Goal: Task Accomplishment & Management: Use online tool/utility

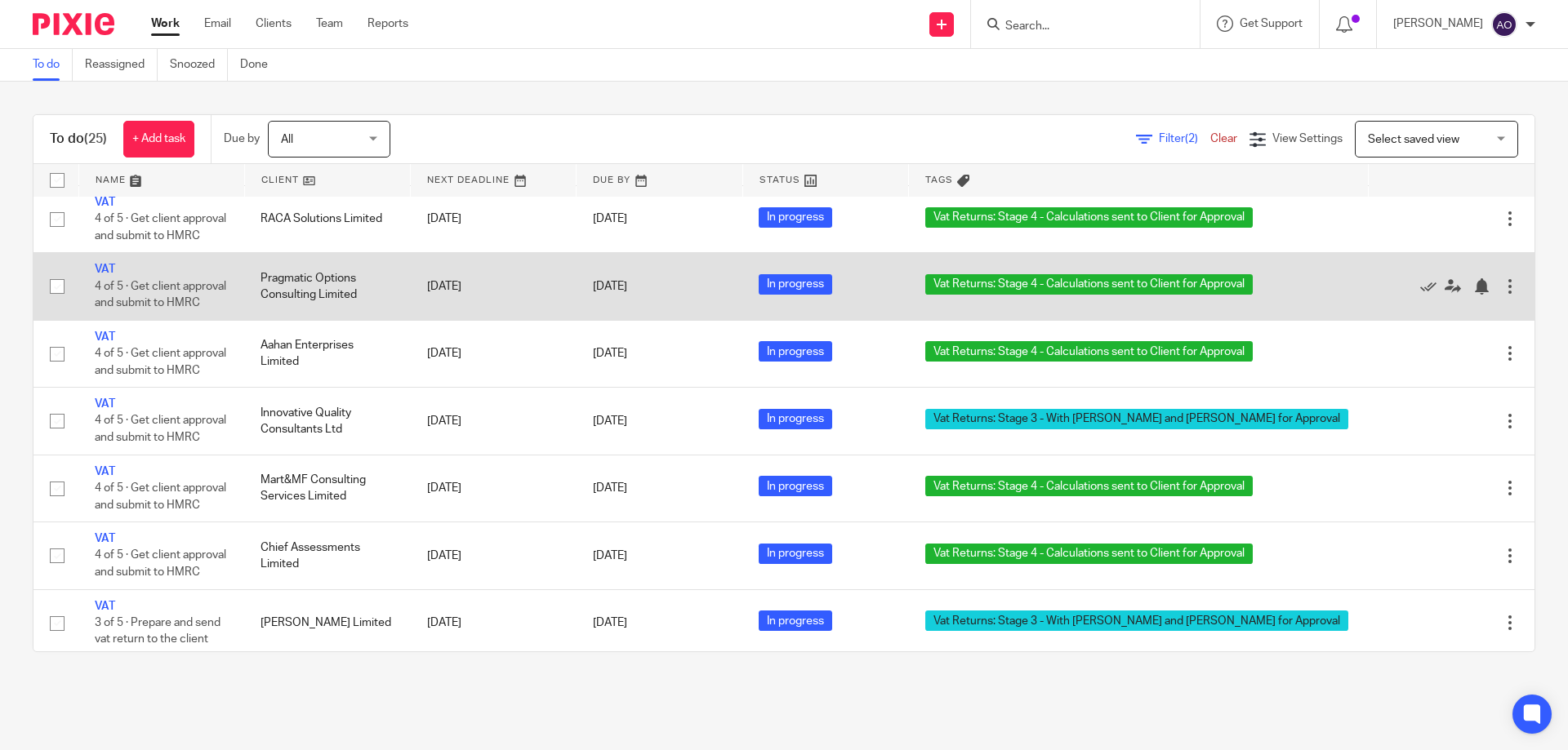
scroll to position [1143, 0]
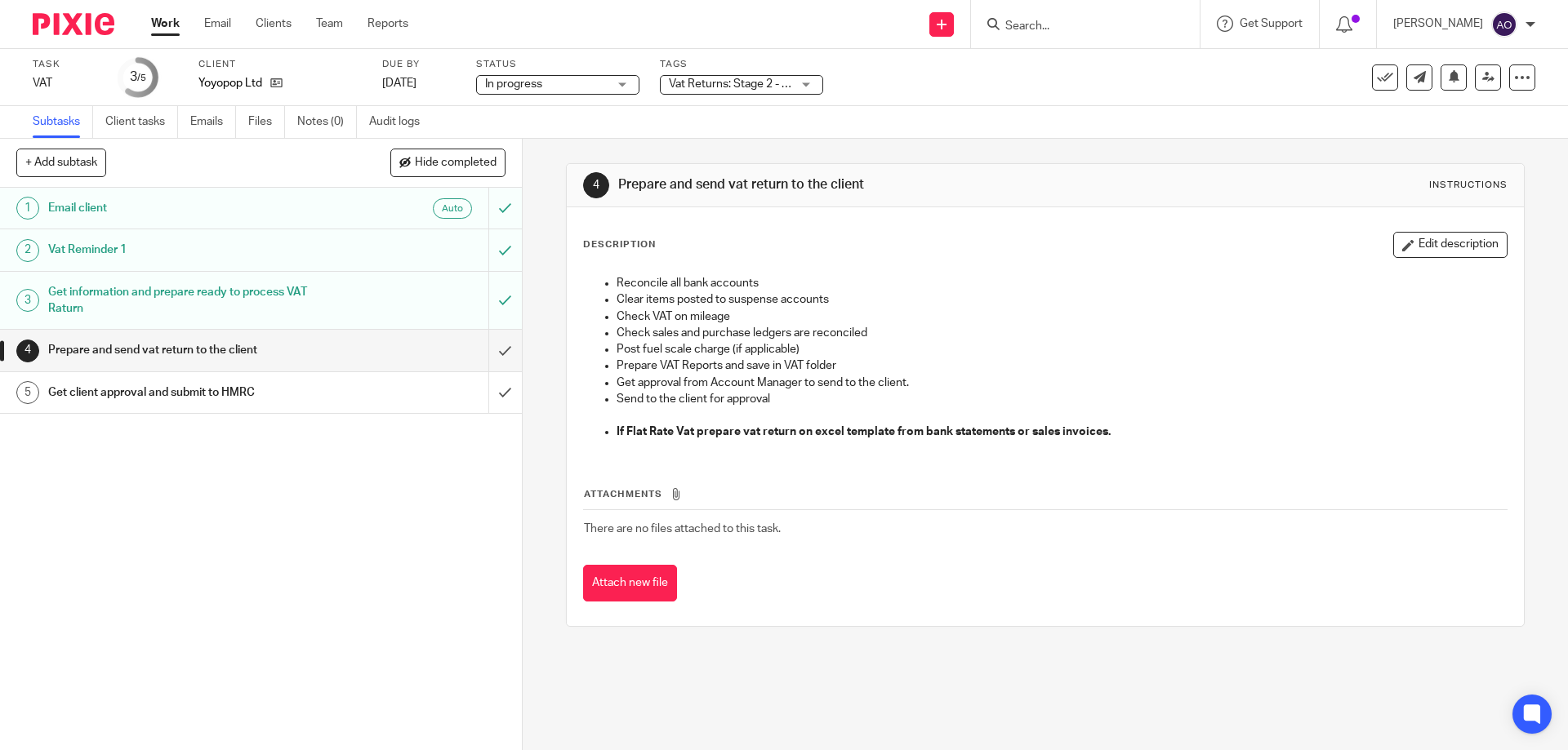
click at [807, 81] on div "Vat Returns: Stage 2 - Calculations in Progress + 1" at bounding box center [741, 85] width 163 height 20
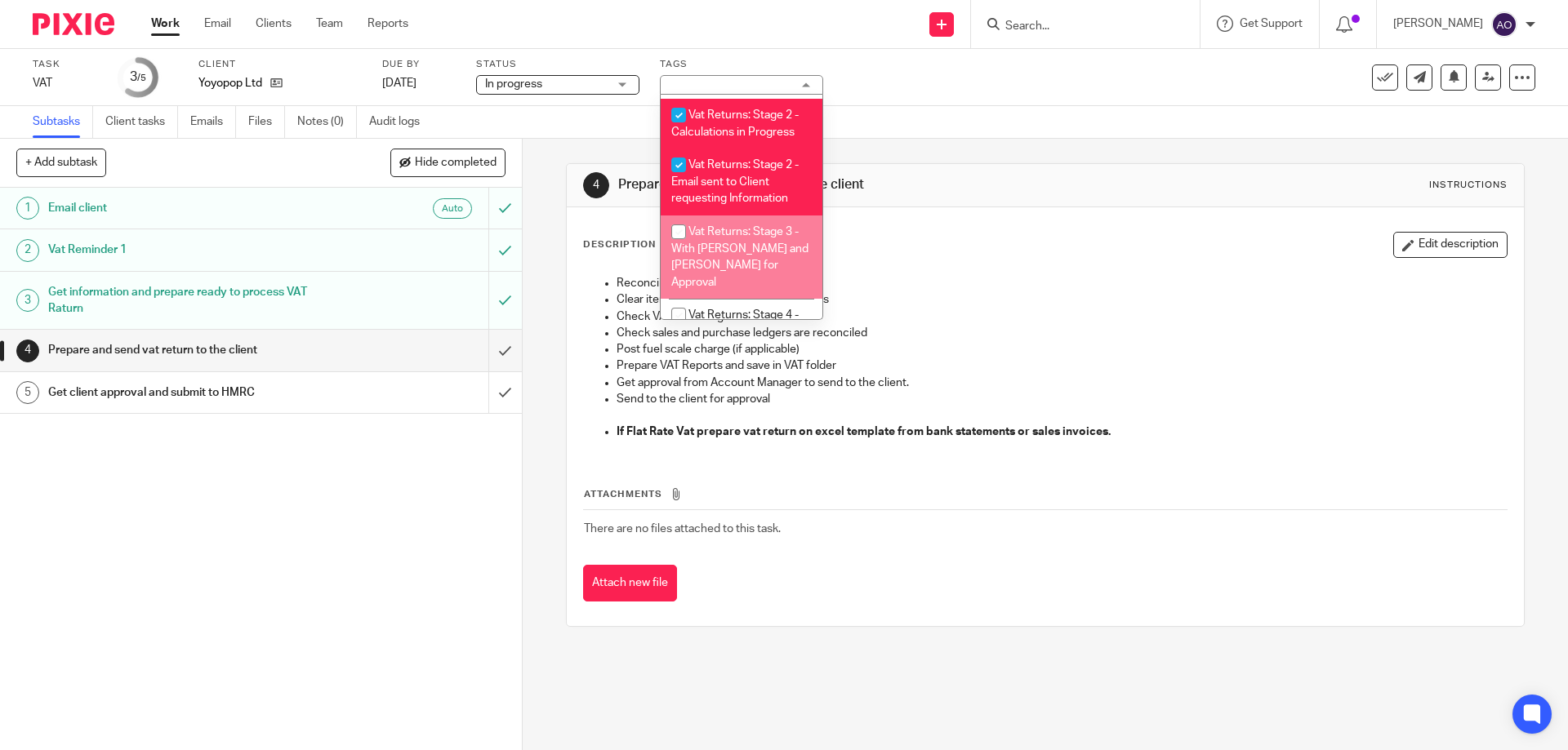
scroll to position [1002, 0]
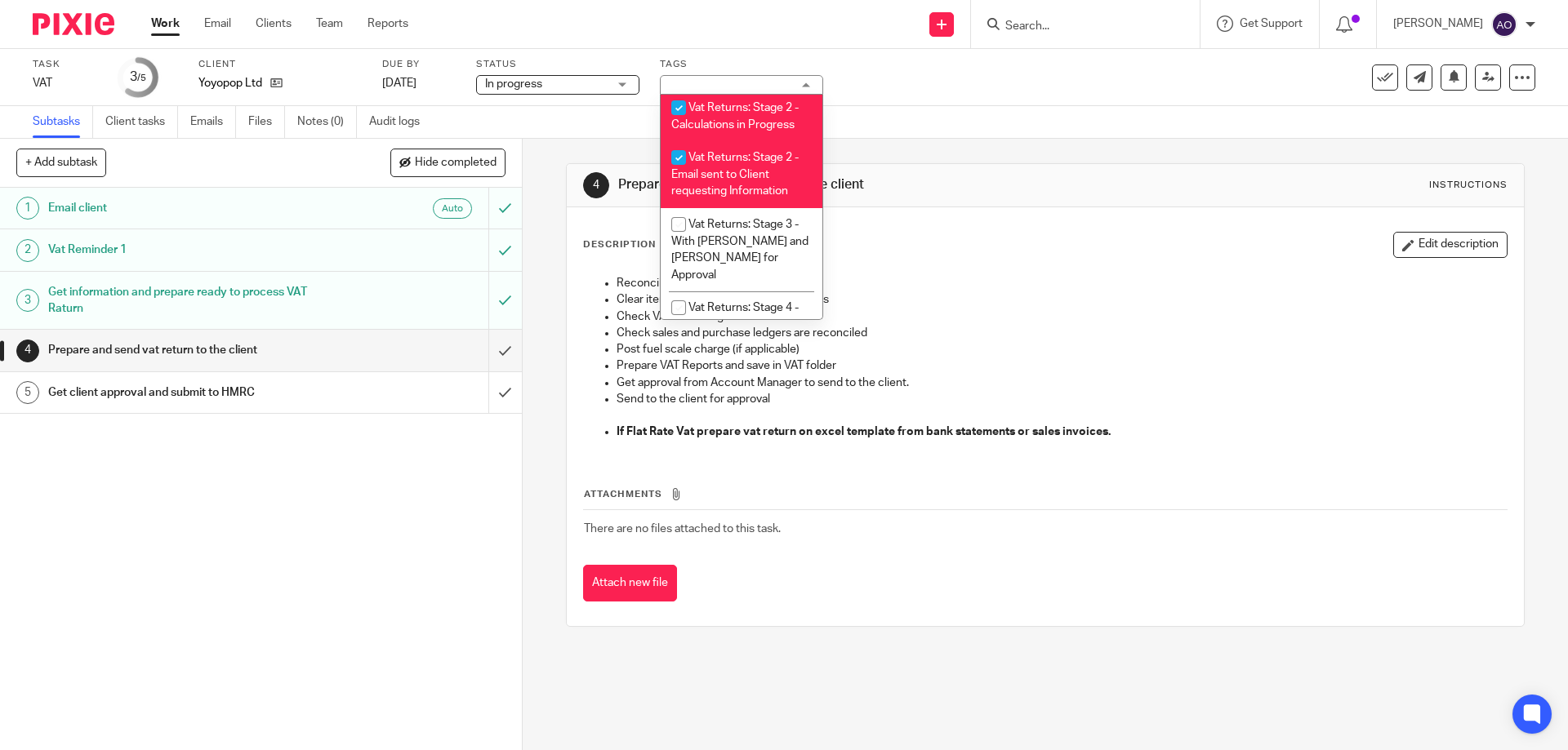
click at [674, 100] on input "checkbox" at bounding box center [679, 108] width 31 height 31
checkbox input "false"
click at [678, 157] on input "checkbox" at bounding box center [679, 157] width 31 height 31
checkbox input "false"
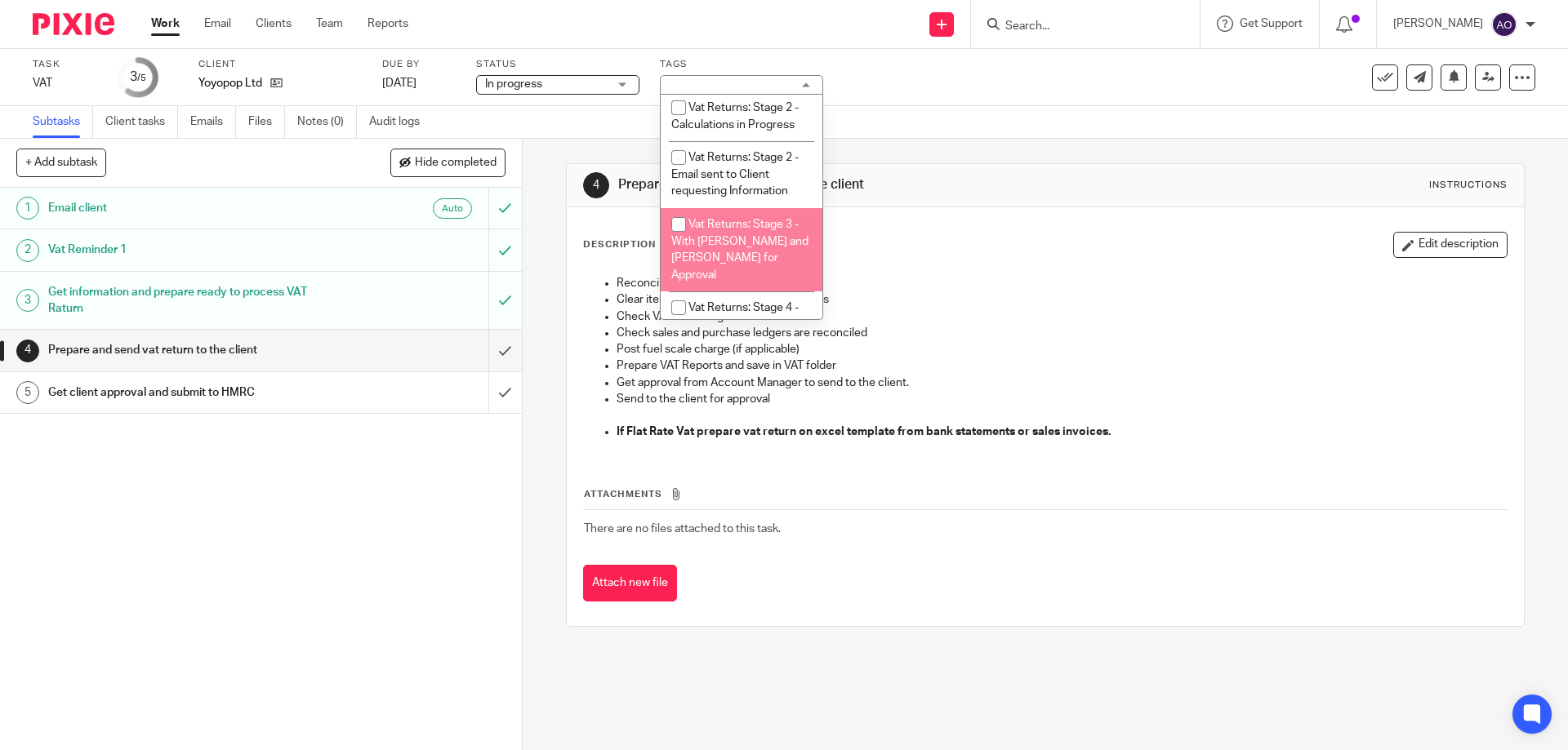
click at [679, 223] on input "checkbox" at bounding box center [679, 224] width 31 height 31
checkbox input "true"
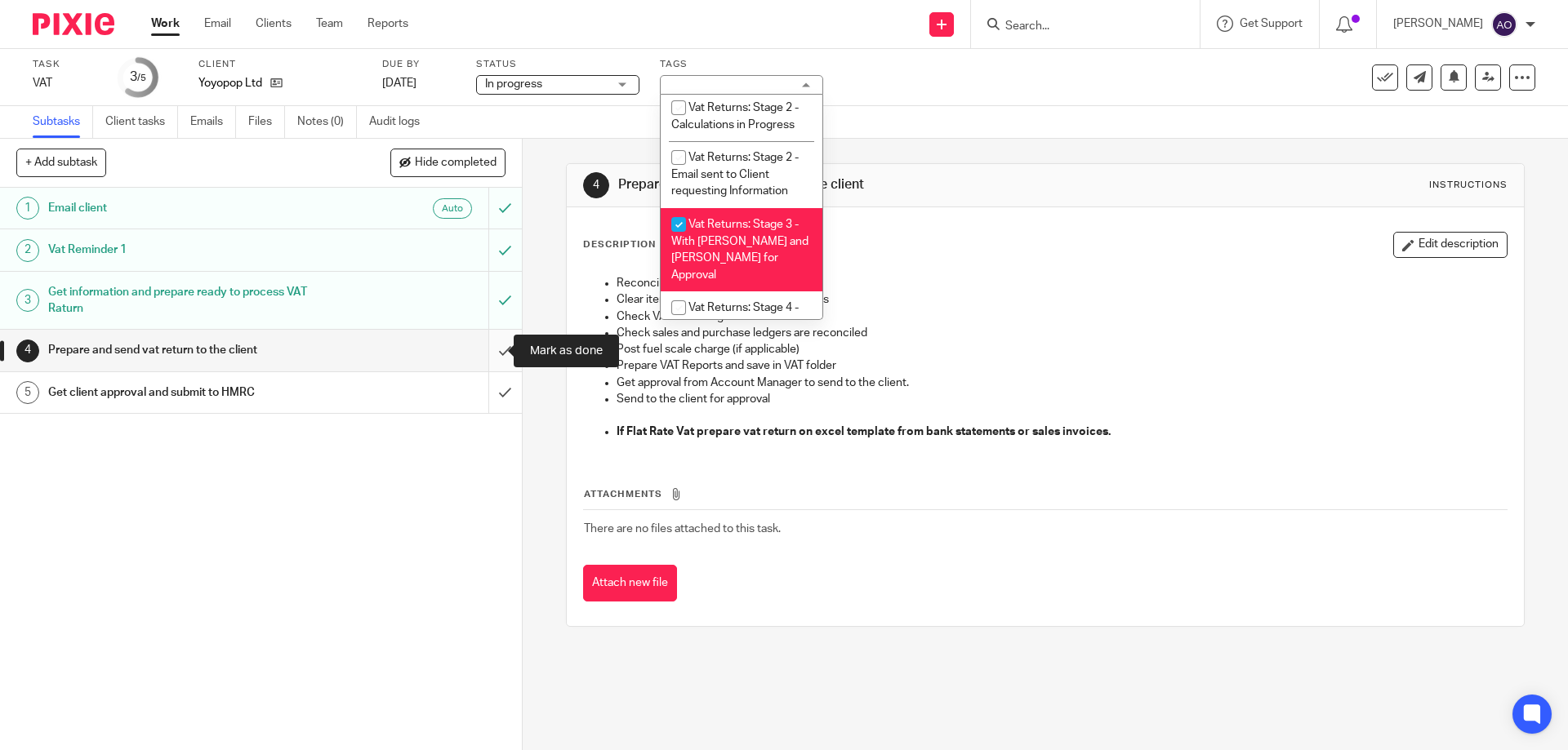
click at [487, 348] on input "submit" at bounding box center [261, 350] width 522 height 41
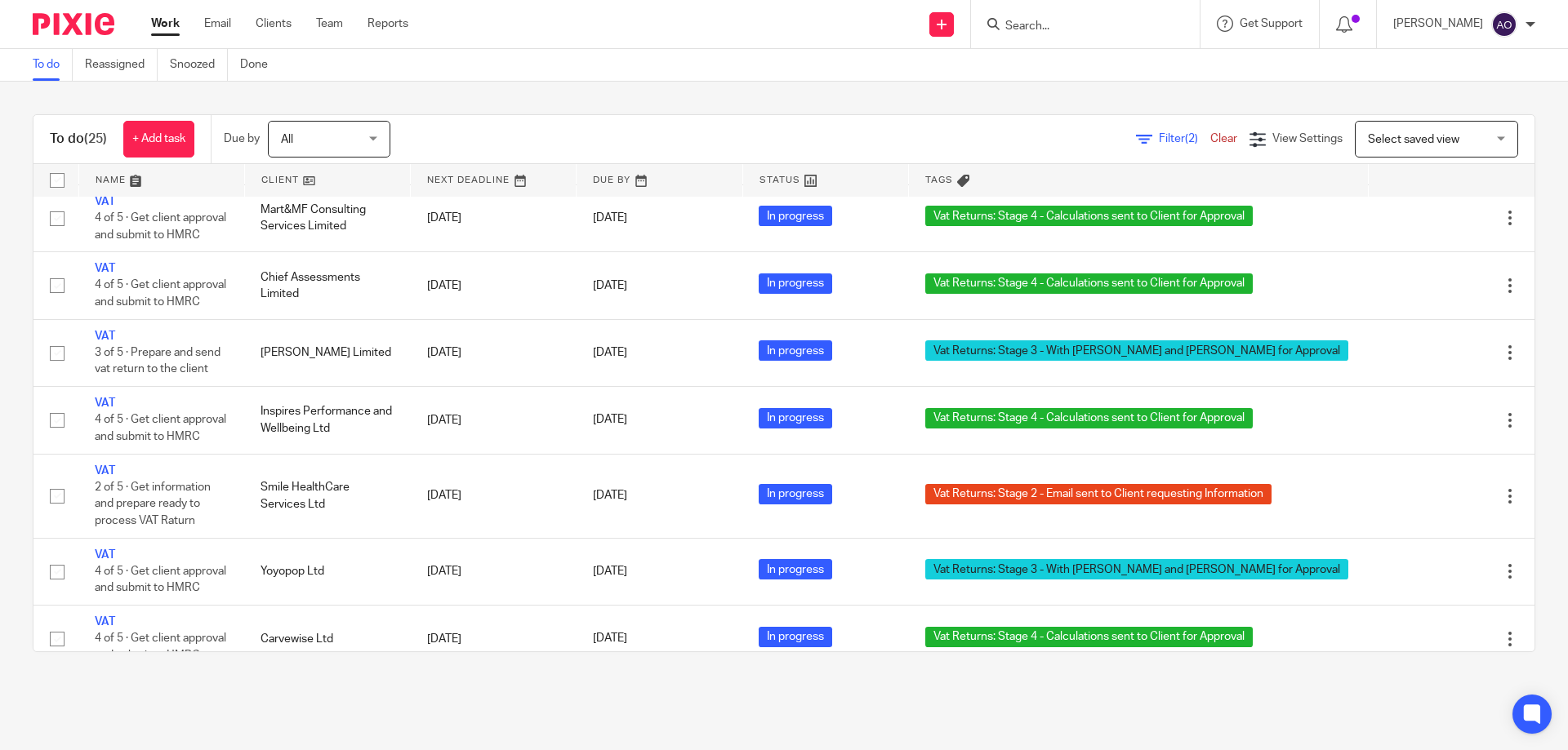
scroll to position [1413, 0]
